Goal: Information Seeking & Learning: Check status

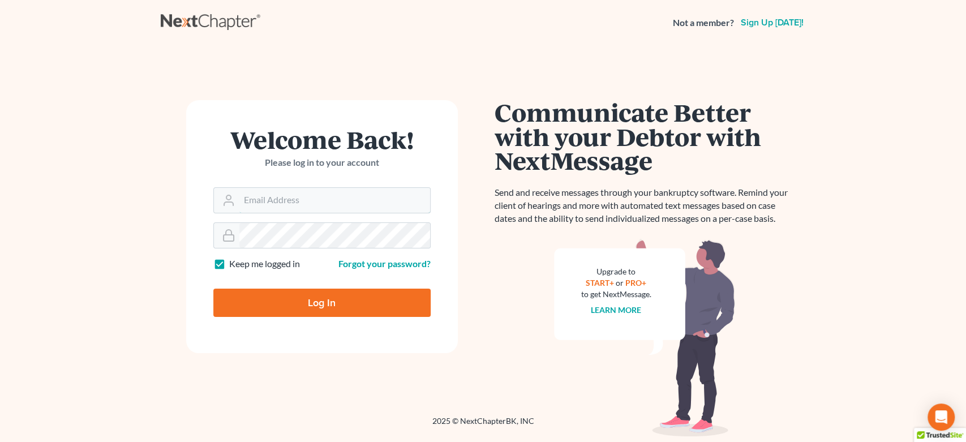
type input "[EMAIL_ADDRESS][DOMAIN_NAME]"
drag, startPoint x: 317, startPoint y: 314, endPoint x: 327, endPoint y: 293, distance: 23.3
click at [333, 287] on div "Log In" at bounding box center [321, 297] width 217 height 37
drag, startPoint x: 326, startPoint y: 330, endPoint x: 333, endPoint y: 350, distance: 20.9
click at [330, 346] on form "Welcome Back! Please log in to your account Email Address legalstaff@harnagelaw…" at bounding box center [322, 226] width 272 height 253
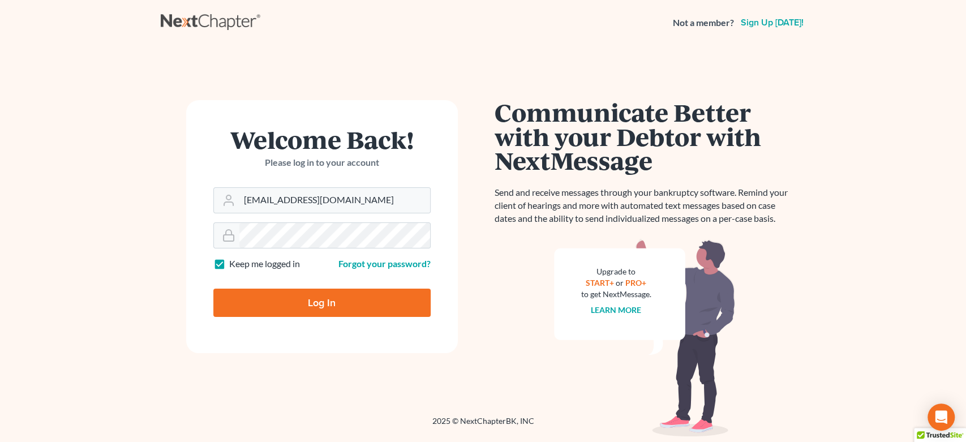
click at [345, 309] on input "Log In" at bounding box center [321, 303] width 217 height 28
type input "Thinking..."
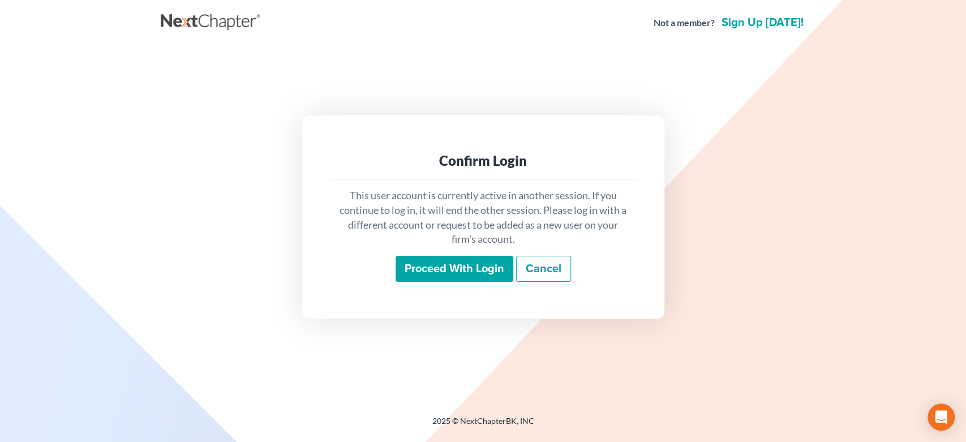
click at [488, 268] on input "Proceed with login" at bounding box center [454, 269] width 118 height 26
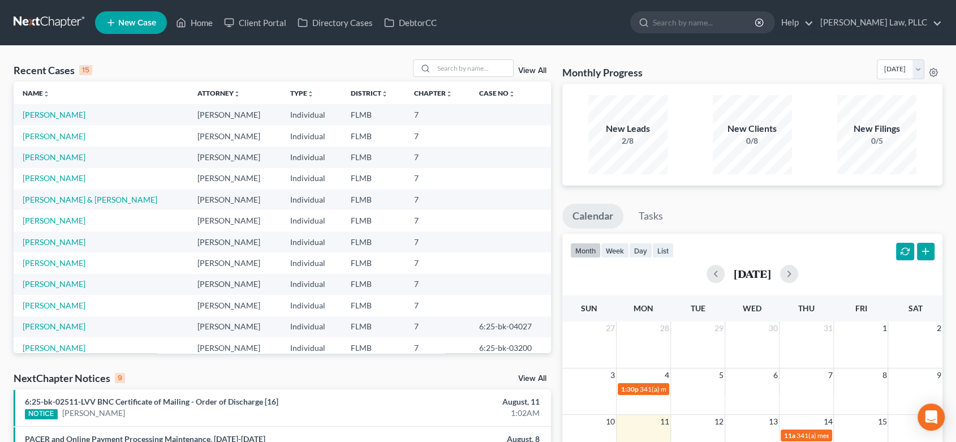
click at [532, 370] on div "Recent Cases 15 View All Name unfold_more expand_more expand_less Attorney unfo…" at bounding box center [282, 406] width 549 height 695
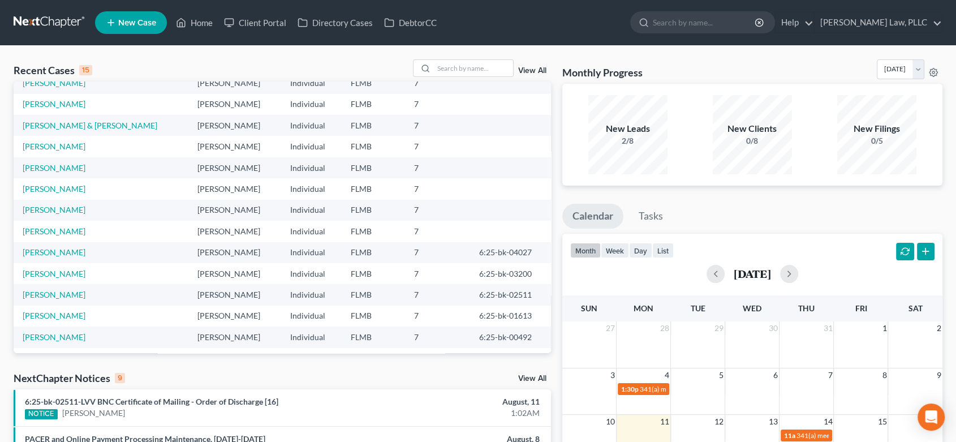
scroll to position [77, 0]
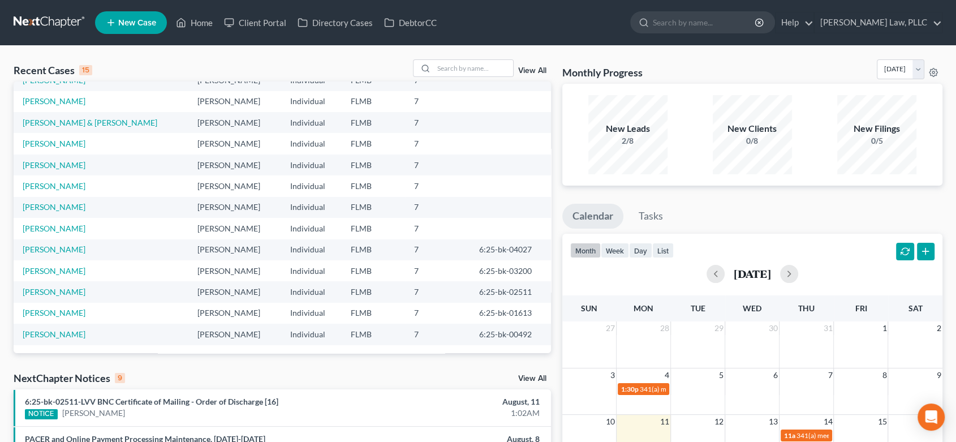
click at [523, 376] on link "View All" at bounding box center [532, 379] width 28 height 8
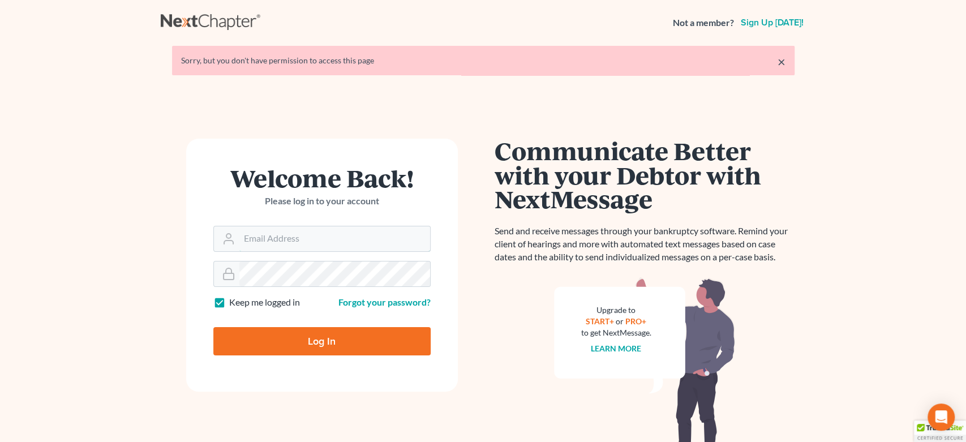
type input "[EMAIL_ADDRESS][DOMAIN_NAME]"
click at [311, 341] on input "Log In" at bounding box center [321, 341] width 217 height 28
type input "Thinking..."
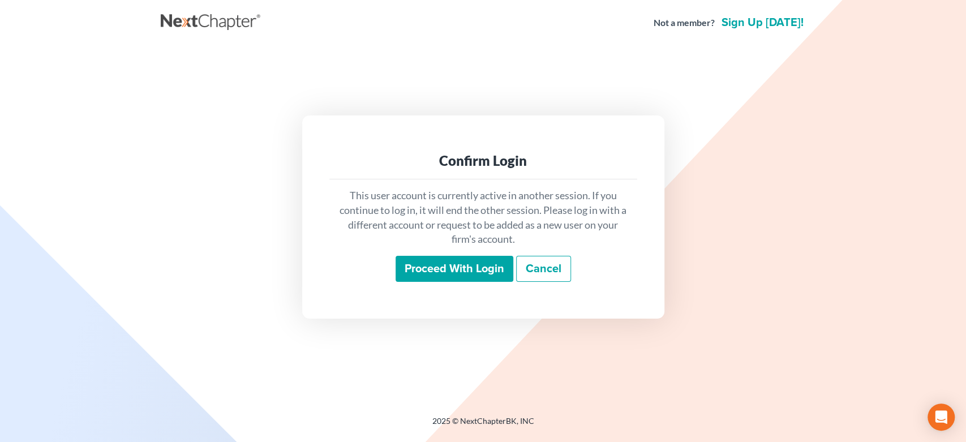
click at [462, 273] on input "Proceed with login" at bounding box center [454, 269] width 118 height 26
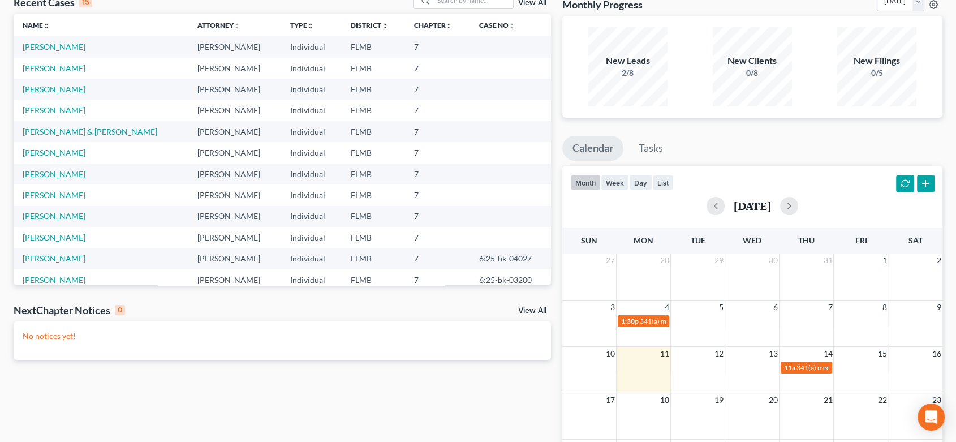
scroll to position [211, 0]
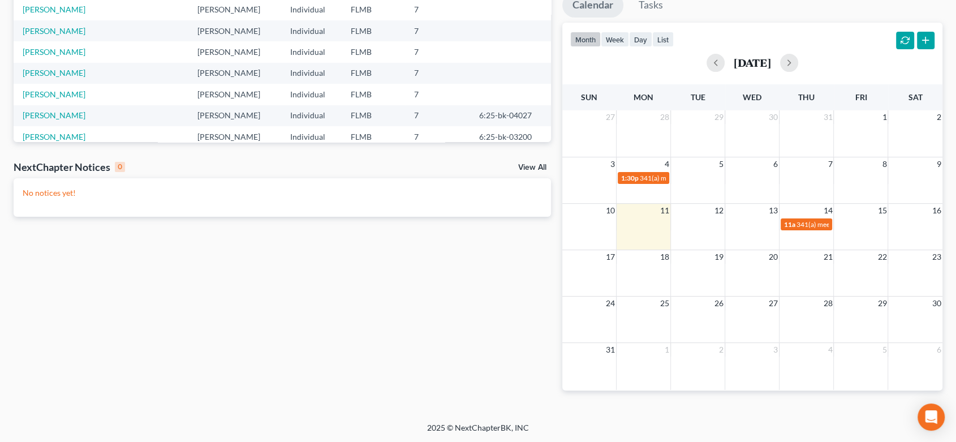
click at [536, 167] on link "View All" at bounding box center [532, 167] width 28 height 8
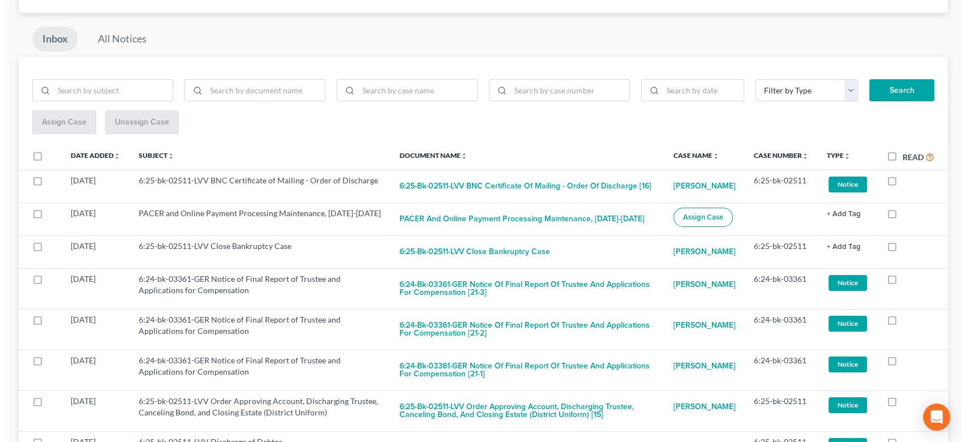
scroll to position [14, 0]
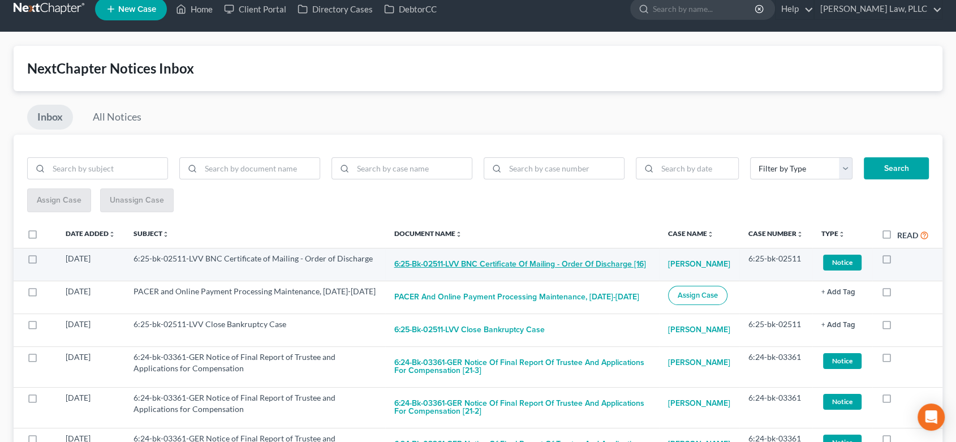
click at [480, 264] on button "6:25-bk-02511-LVV BNC Certificate of Mailing - Order of Discharge [16]" at bounding box center [520, 264] width 252 height 23
checkbox input "true"
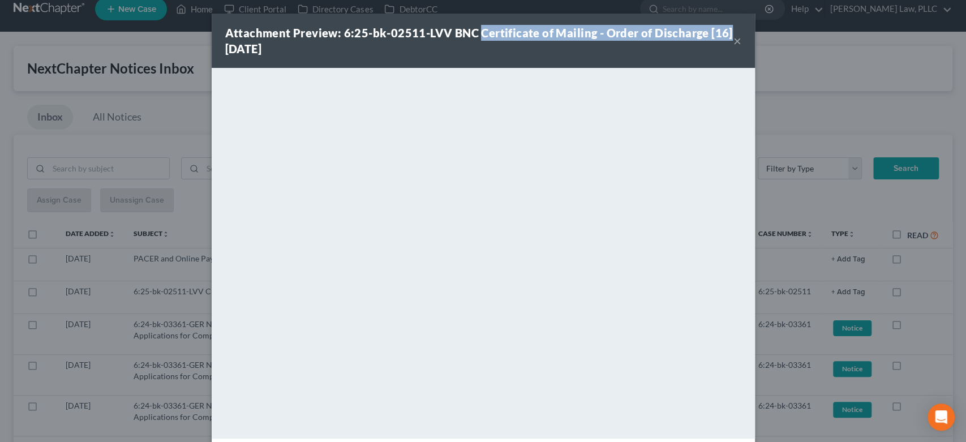
drag, startPoint x: 471, startPoint y: 31, endPoint x: 721, endPoint y: 28, distance: 249.5
click at [721, 28] on strong "Attachment Preview: 6:25-bk-02511-LVV BNC Certificate of Mailing - Order of Dis…" at bounding box center [478, 40] width 507 height 29
copy strong "Certificate of Mailing - Order of Discharge [16]"
click at [733, 44] on button "×" at bounding box center [737, 41] width 8 height 14
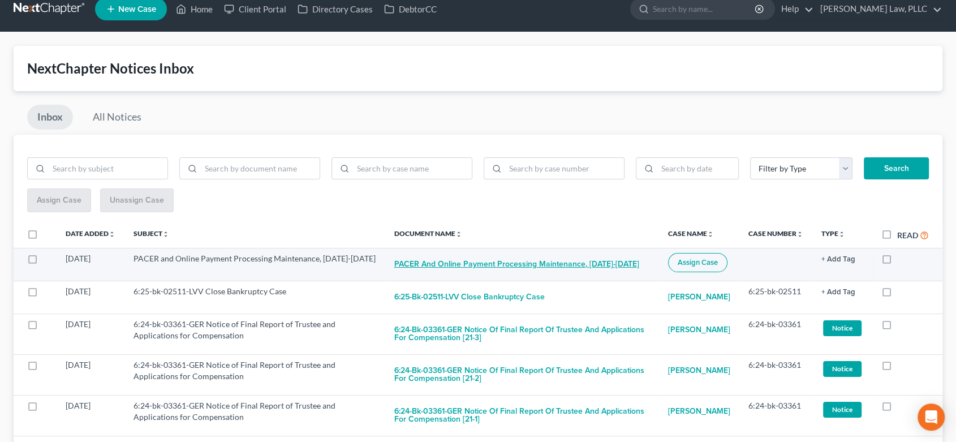
click at [539, 261] on button "PACER and Online Payment Processing Maintenance, [DATE]-[DATE]" at bounding box center [516, 264] width 245 height 23
checkbox input "true"
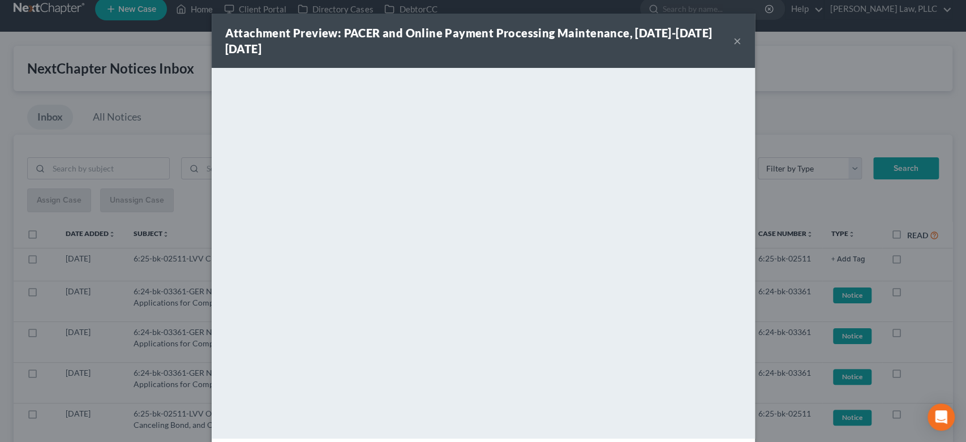
click at [725, 42] on div "Attachment Preview: PACER and Online Payment Processing Maintenance, [DATE]-[DA…" at bounding box center [479, 41] width 508 height 32
click at [733, 44] on button "×" at bounding box center [737, 41] width 8 height 14
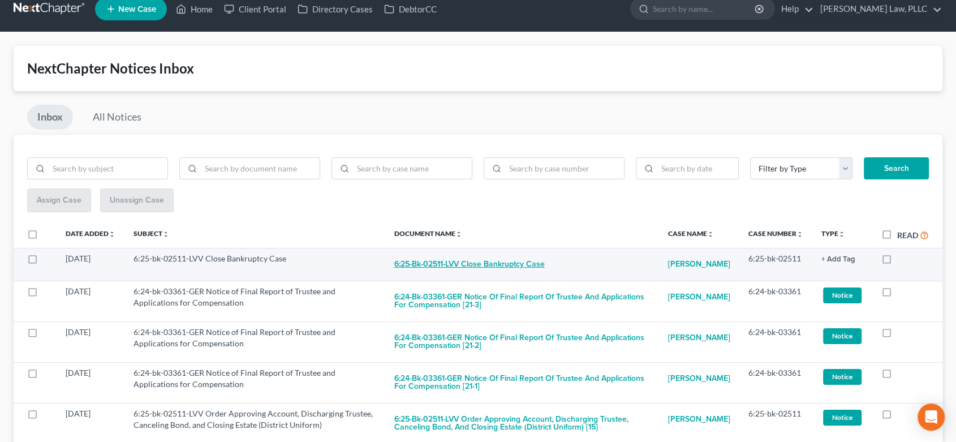
click at [510, 269] on button "6:25-bk-02511-LVV Close Bankruptcy Case" at bounding box center [469, 264] width 150 height 23
checkbox input "true"
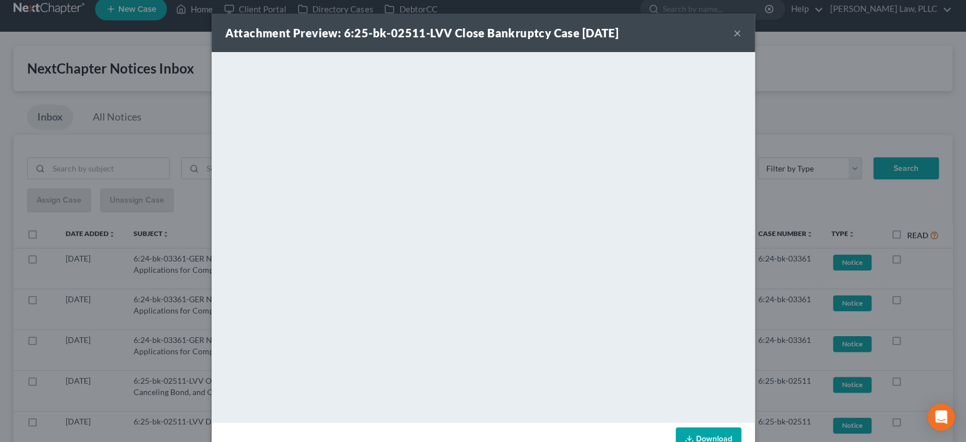
drag, startPoint x: 443, startPoint y: 33, endPoint x: 639, endPoint y: 31, distance: 196.3
click at [639, 31] on div "Attachment Preview: 6:25-bk-02511-LVV Close Bankruptcy Case [DATE] ×" at bounding box center [483, 33] width 543 height 38
copy strong "Close Bankruptcy Case [DATE]"
click at [733, 35] on button "×" at bounding box center [737, 33] width 8 height 14
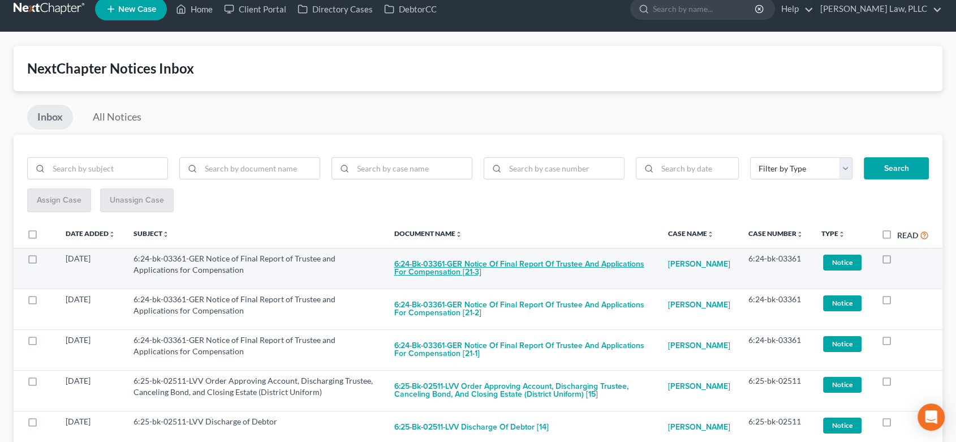
click at [590, 262] on button "6:24-bk-03361-GER Notice of Final Report of Trustee and Applications for Compen…" at bounding box center [522, 268] width 256 height 31
checkbox input "true"
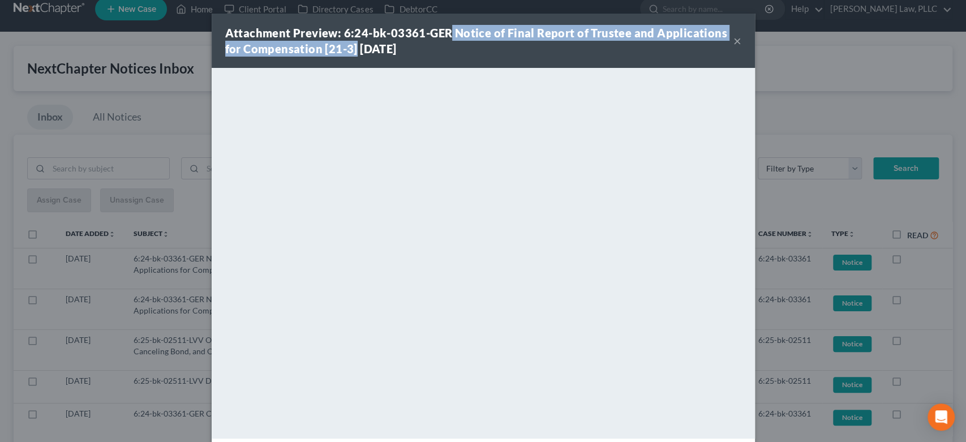
drag, startPoint x: 445, startPoint y: 30, endPoint x: 347, endPoint y: 49, distance: 99.1
click at [348, 48] on strong "Attachment Preview: 6:24-bk-03361-GER Notice of Final Report of Trustee and App…" at bounding box center [476, 40] width 502 height 29
copy strong "Notice of Final Report of Trustee and Applications for Compensation [21-3]"
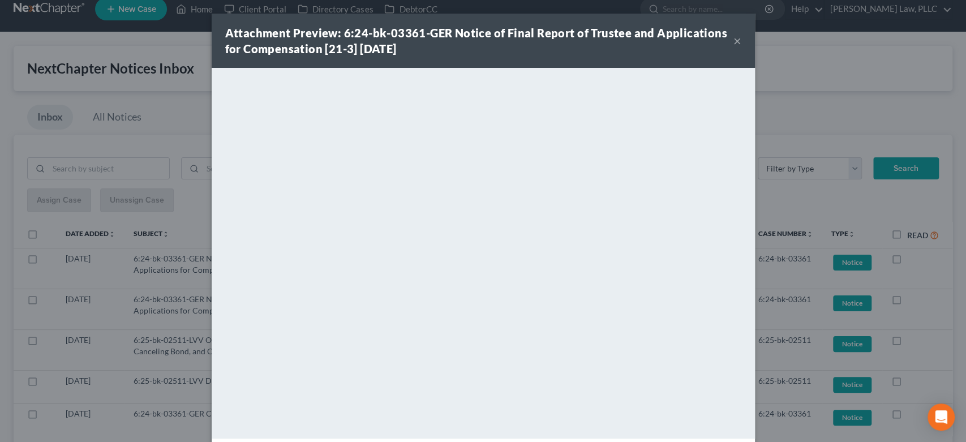
drag, startPoint x: 738, startPoint y: 37, endPoint x: 720, endPoint y: 40, distance: 18.2
click at [738, 37] on div "Attachment Preview: 6:24-bk-03361-GER Notice of Final Report of Trustee and App…" at bounding box center [483, 41] width 543 height 54
click at [735, 41] on button "×" at bounding box center [737, 41] width 8 height 14
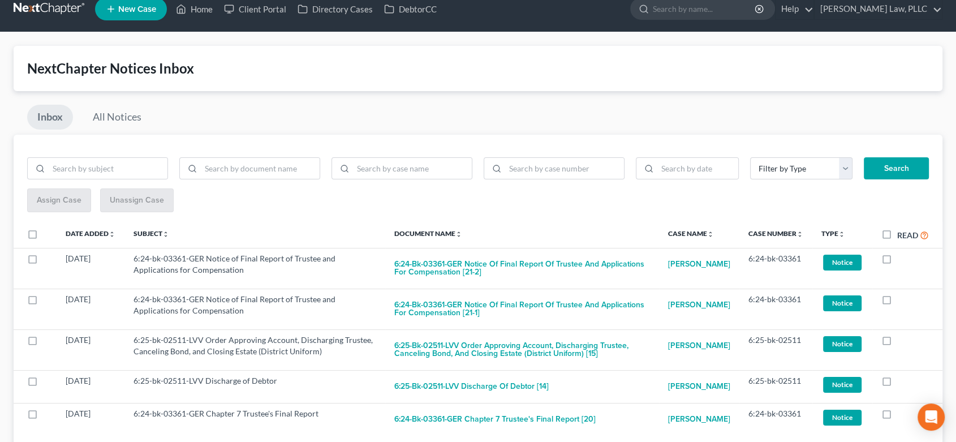
click at [733, 44] on div "NextChapter Notices Inbox Inbox All Notices Filter by Type checking Hearing Not…" at bounding box center [478, 252] width 956 height 440
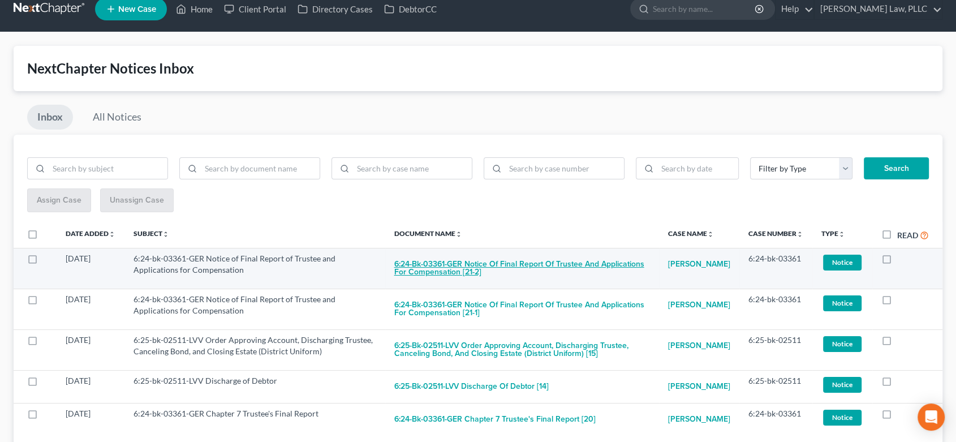
click at [512, 264] on button "6:24-bk-03361-GER Notice of Final Report of Trustee and Applications for Compen…" at bounding box center [522, 268] width 256 height 31
checkbox input "true"
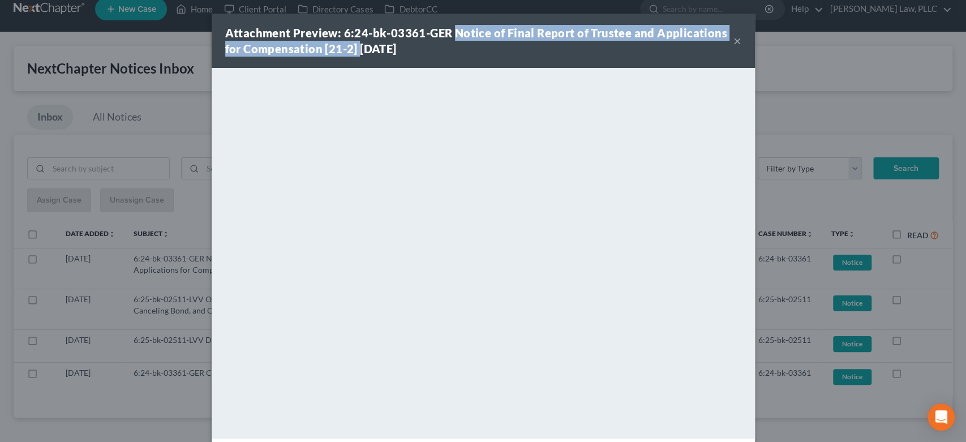
drag, startPoint x: 447, startPoint y: 31, endPoint x: 352, endPoint y: 49, distance: 97.3
click at [352, 49] on strong "Attachment Preview: 6:24-bk-03361-GER Notice of Final Report of Trustee and App…" at bounding box center [476, 40] width 502 height 29
copy strong "Notice of Final Report of Trustee and Applications for Compensation [21-2]"
click at [733, 39] on button "×" at bounding box center [737, 41] width 8 height 14
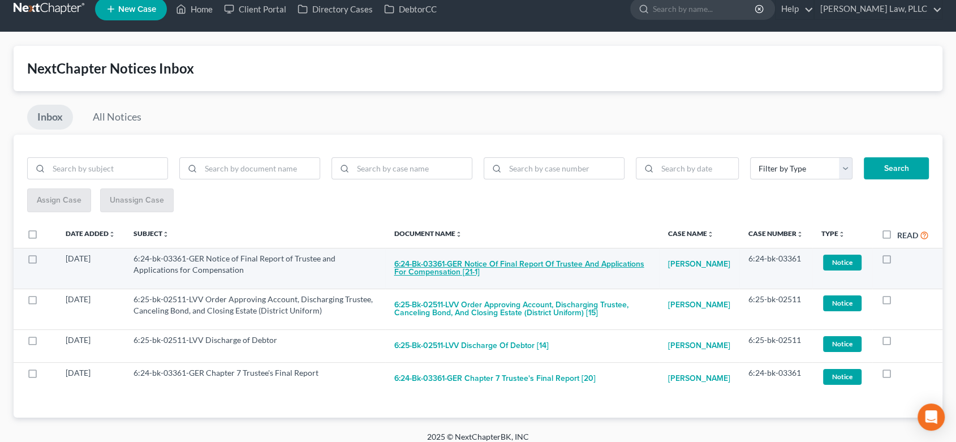
click at [519, 261] on button "6:24-bk-03361-GER Notice of Final Report of Trustee and Applications for Compen…" at bounding box center [522, 268] width 256 height 31
checkbox input "true"
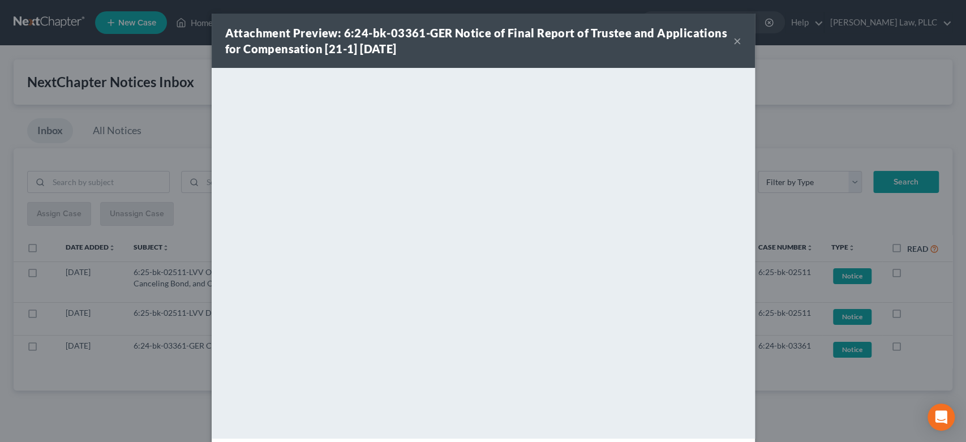
scroll to position [0, 0]
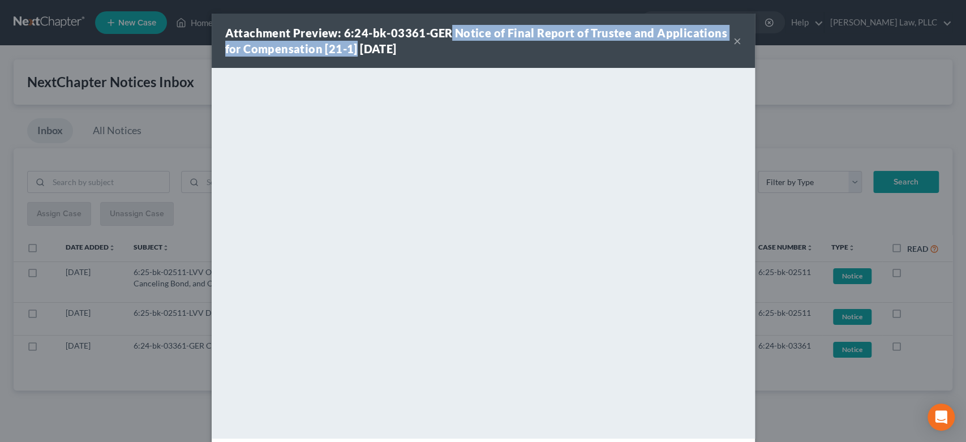
drag, startPoint x: 442, startPoint y: 35, endPoint x: 343, endPoint y: 48, distance: 99.8
click at [349, 50] on strong "Attachment Preview: 6:24-bk-03361-GER Notice of Final Report of Trustee and App…" at bounding box center [476, 40] width 502 height 29
copy strong "Notice of Final Report of Trustee and Applications for Compensation [21-1]"
drag, startPoint x: 734, startPoint y: 40, endPoint x: 728, endPoint y: 70, distance: 31.2
click at [734, 40] on button "×" at bounding box center [737, 41] width 8 height 14
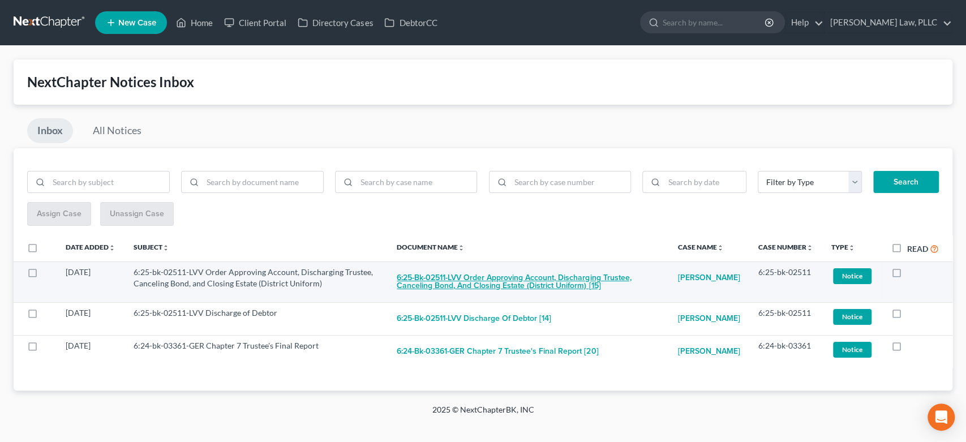
click at [521, 282] on button "6:25-bk-02511-LVV Order Approving Account, Discharging Trustee, Canceling Bond,…" at bounding box center [528, 281] width 263 height 31
checkbox input "true"
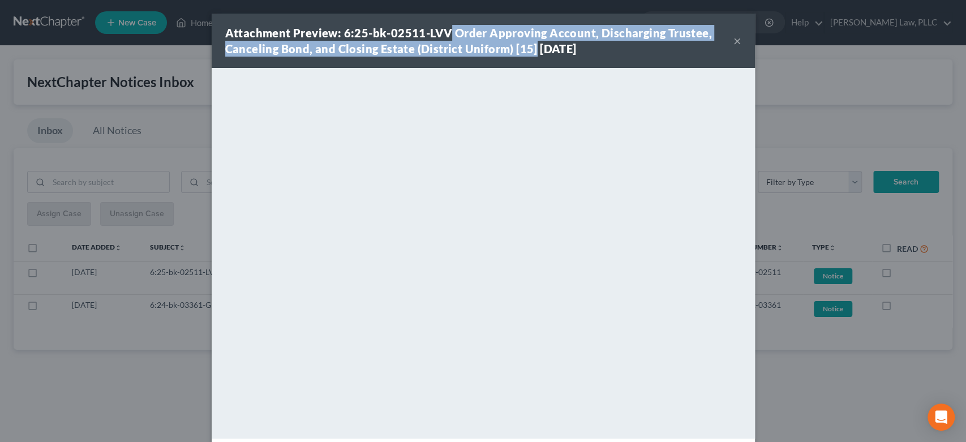
drag, startPoint x: 448, startPoint y: 28, endPoint x: 527, endPoint y: 48, distance: 81.6
click at [527, 48] on strong "Attachment Preview: 6:25-bk-02511-LVV Order Approving Account, Discharging Trus…" at bounding box center [468, 40] width 487 height 29
copy strong "Order Approving Account, Discharging Trustee, Canceling Bond, and Closing Estat…"
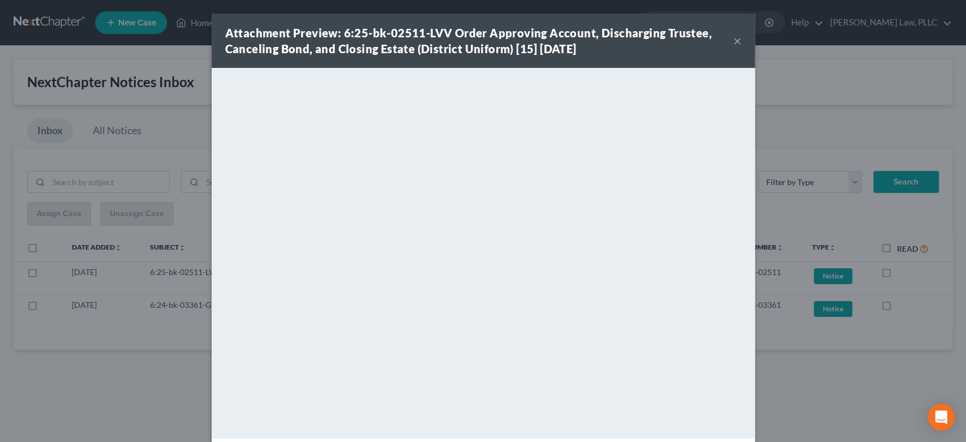
click at [727, 47] on div "Attachment Preview: 6:25-bk-02511-LVV Order Approving Account, Discharging Trus…" at bounding box center [479, 41] width 508 height 32
drag, startPoint x: 733, startPoint y: 42, endPoint x: 738, endPoint y: 71, distance: 28.7
click at [733, 43] on button "×" at bounding box center [737, 41] width 8 height 14
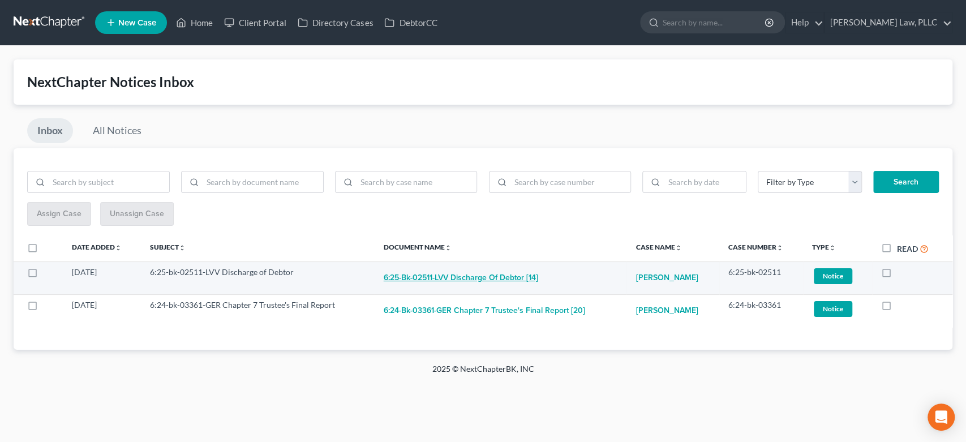
click at [499, 280] on button "6:25-bk-02511-LVV Discharge of Debtor [14]" at bounding box center [461, 277] width 154 height 23
checkbox input "true"
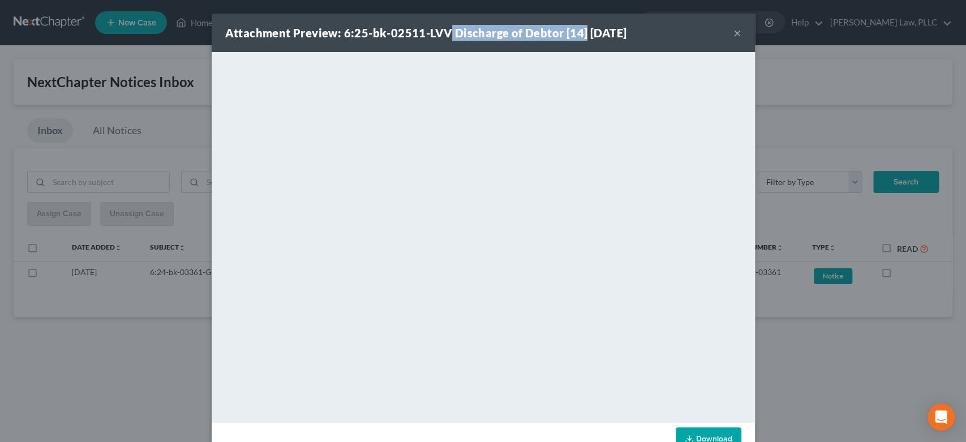
drag, startPoint x: 442, startPoint y: 34, endPoint x: 575, endPoint y: 36, distance: 132.4
click at [575, 36] on strong "Attachment Preview: 6:25-bk-02511-LVV Discharge of Debtor [14] [DATE]" at bounding box center [426, 33] width 402 height 14
copy strong "Discharge of Debtor [14]"
click at [733, 36] on button "×" at bounding box center [737, 33] width 8 height 14
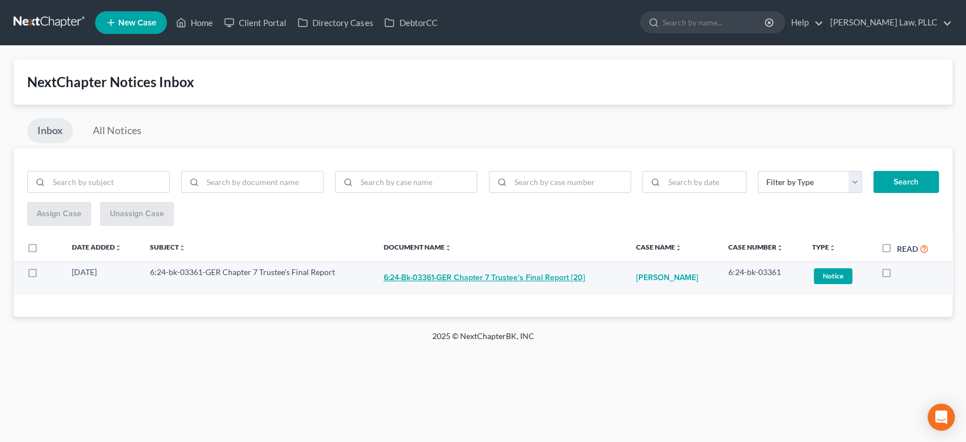
click at [488, 285] on button "6:24-bk-03361-GER Chapter 7 Trustee's Final Report [20]" at bounding box center [484, 277] width 201 height 23
checkbox input "true"
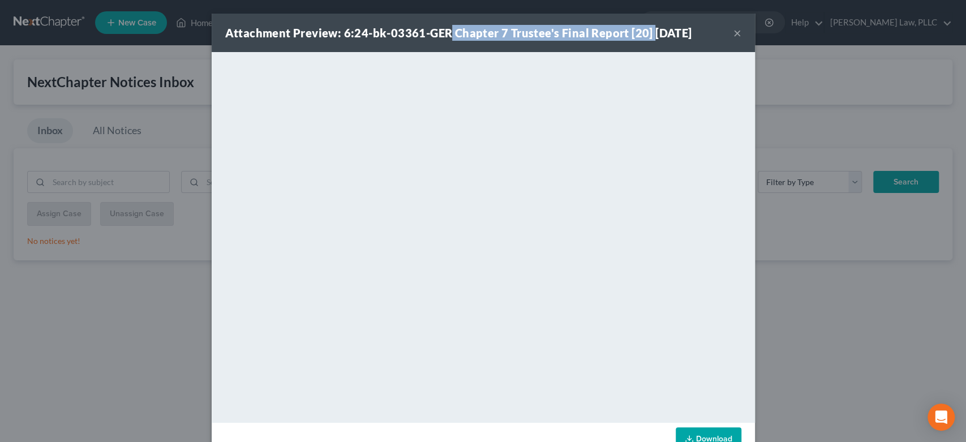
drag, startPoint x: 448, startPoint y: 32, endPoint x: 638, endPoint y: 29, distance: 189.5
click at [643, 28] on strong "Attachment Preview: 6:24-bk-03361-GER Chapter 7 Trustee's Final Report [20] [DA…" at bounding box center [458, 33] width 467 height 14
copy strong "Chapter 7 Trustee's Final Report [20]"
click at [733, 36] on button "×" at bounding box center [737, 33] width 8 height 14
